Goal: Check status: Check status

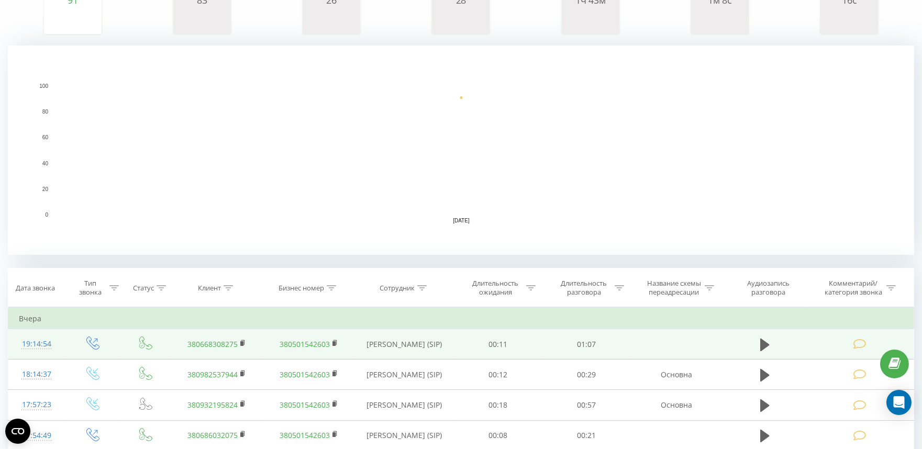
scroll to position [232, 0]
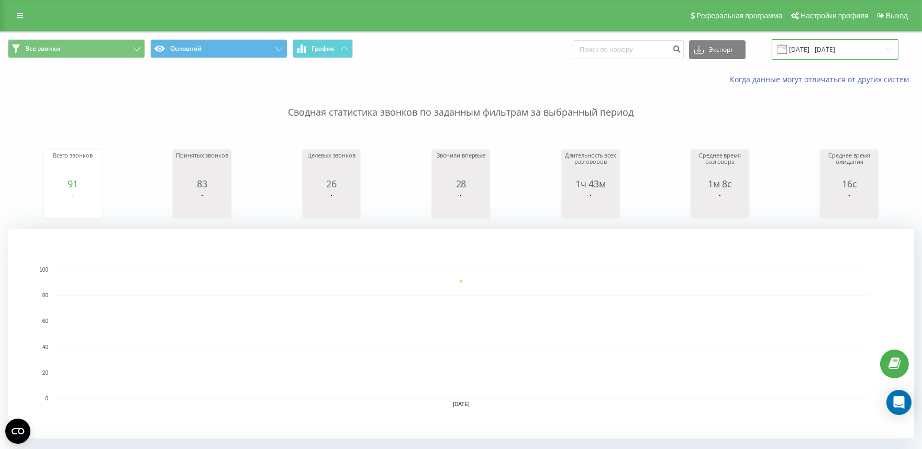
click at [811, 52] on input "[DATE] - [DATE]" at bounding box center [834, 49] width 127 height 20
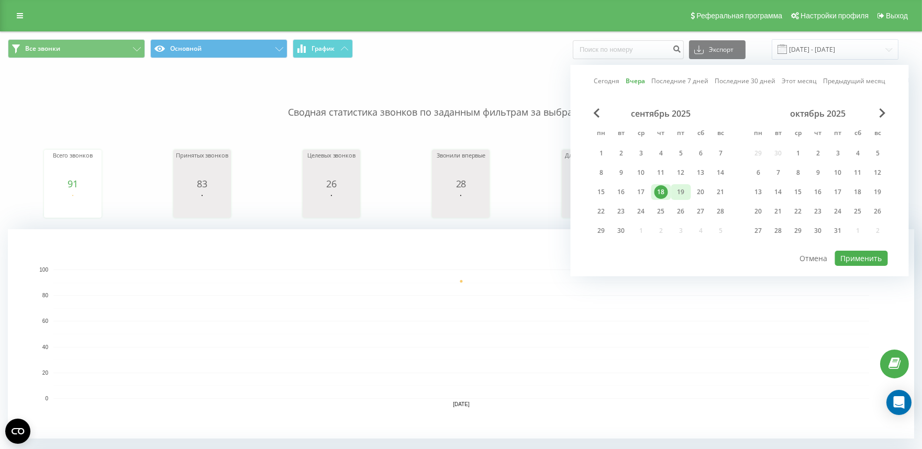
click at [680, 192] on div "19" at bounding box center [681, 192] width 14 height 14
click at [875, 252] on button "Применить" at bounding box center [861, 258] width 53 height 15
type input "19.09.2025 - 19.09.2025"
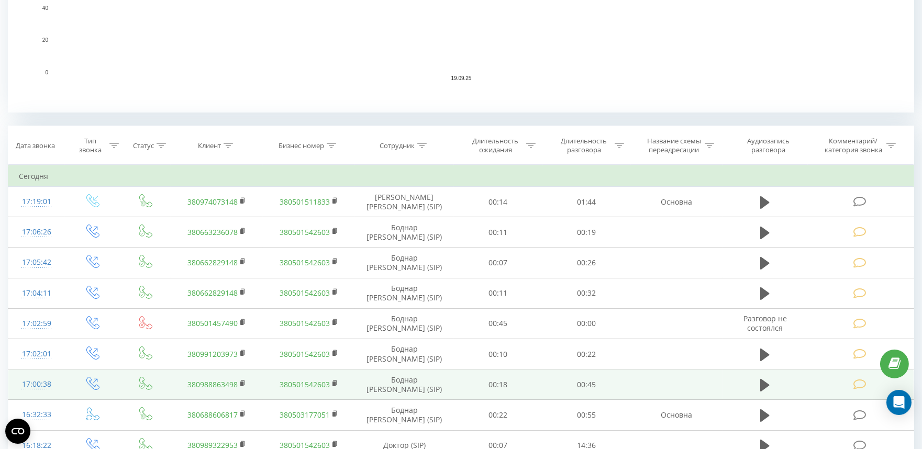
scroll to position [349, 0]
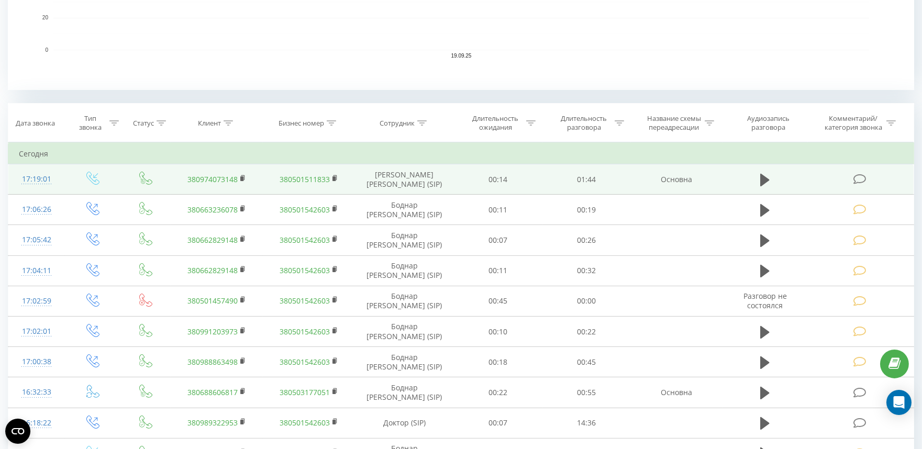
click at [863, 179] on icon at bounding box center [858, 179] width 13 height 11
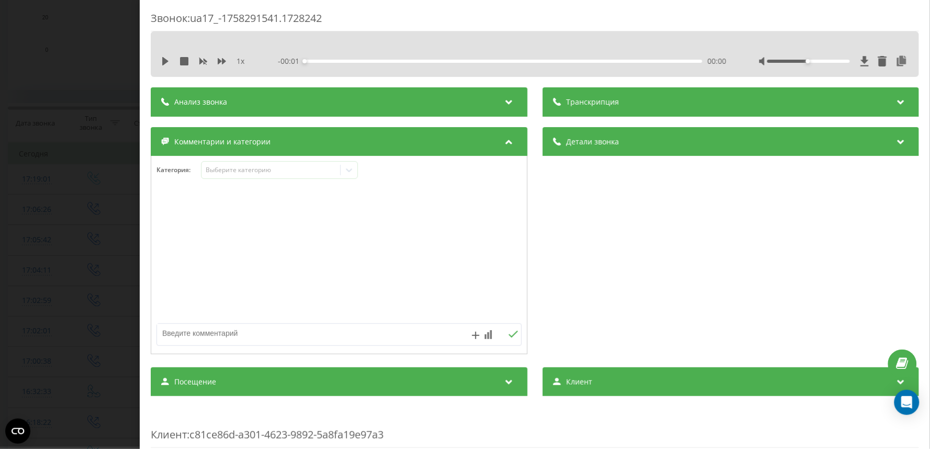
click at [81, 153] on div "Звонок : ua17_-1758291541.1728242 1 x - 00:01 00:00 00:00 Транскрипция Для анал…" at bounding box center [465, 224] width 930 height 449
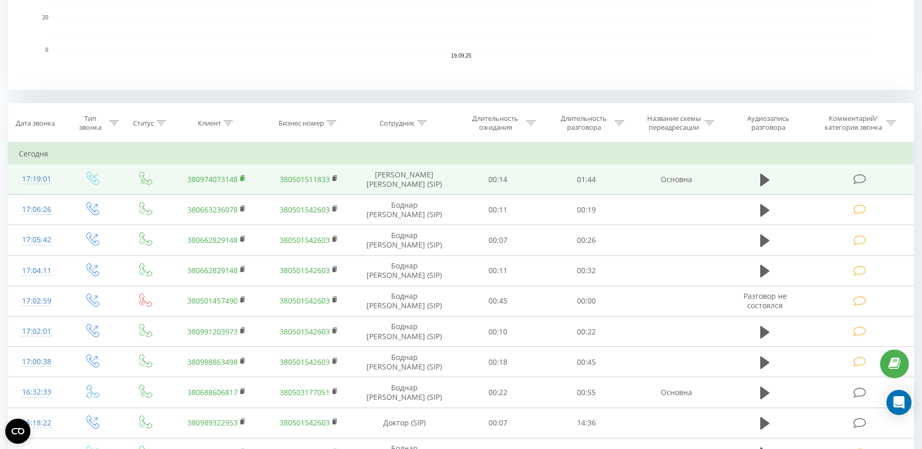
click at [241, 177] on rect at bounding box center [241, 178] width 3 height 5
click at [856, 176] on icon at bounding box center [858, 179] width 13 height 11
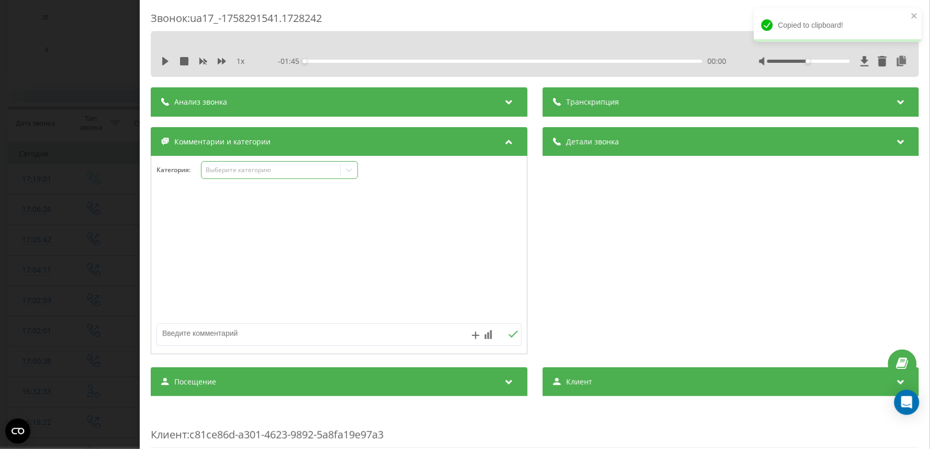
click at [243, 174] on div "Выберите категорию" at bounding box center [270, 170] width 131 height 8
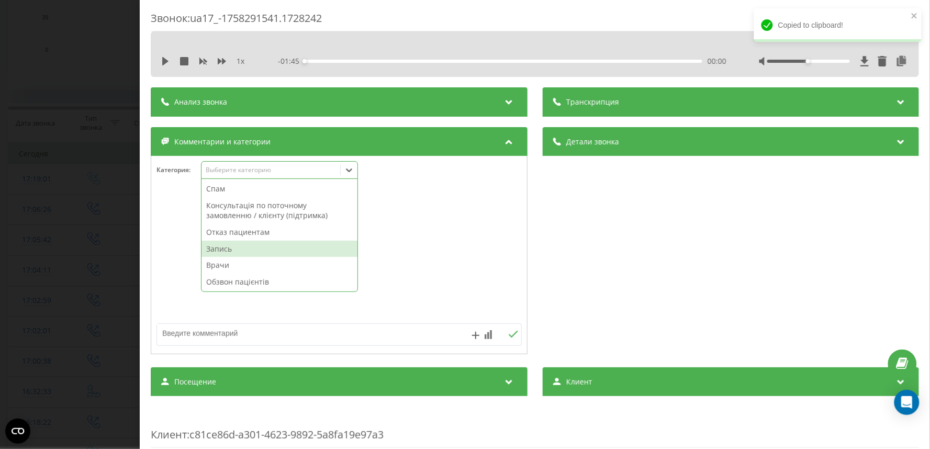
click at [239, 249] on div "Запись" at bounding box center [279, 249] width 156 height 17
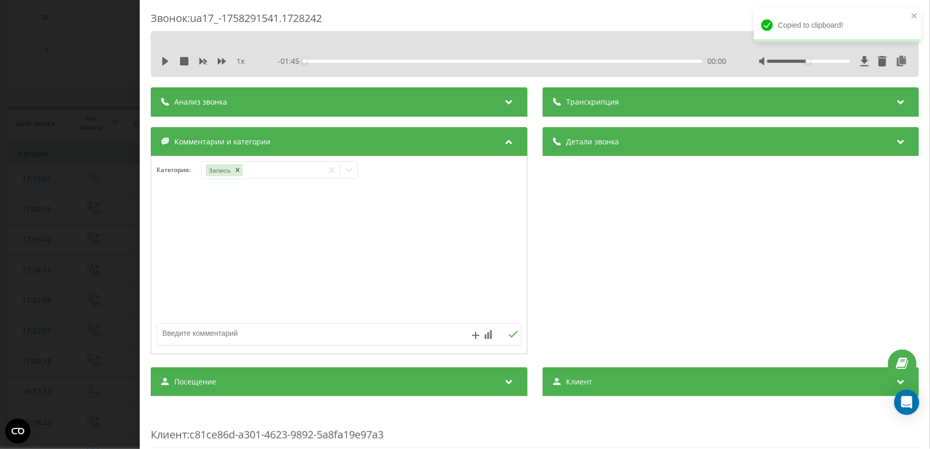
click at [50, 143] on div "Звонок : ua17_-1758291541.1728242 1 x - 01:45 00:00 00:00 Транскрипция Для анал…" at bounding box center [465, 224] width 930 height 449
